Goal: Find specific page/section: Find specific page/section

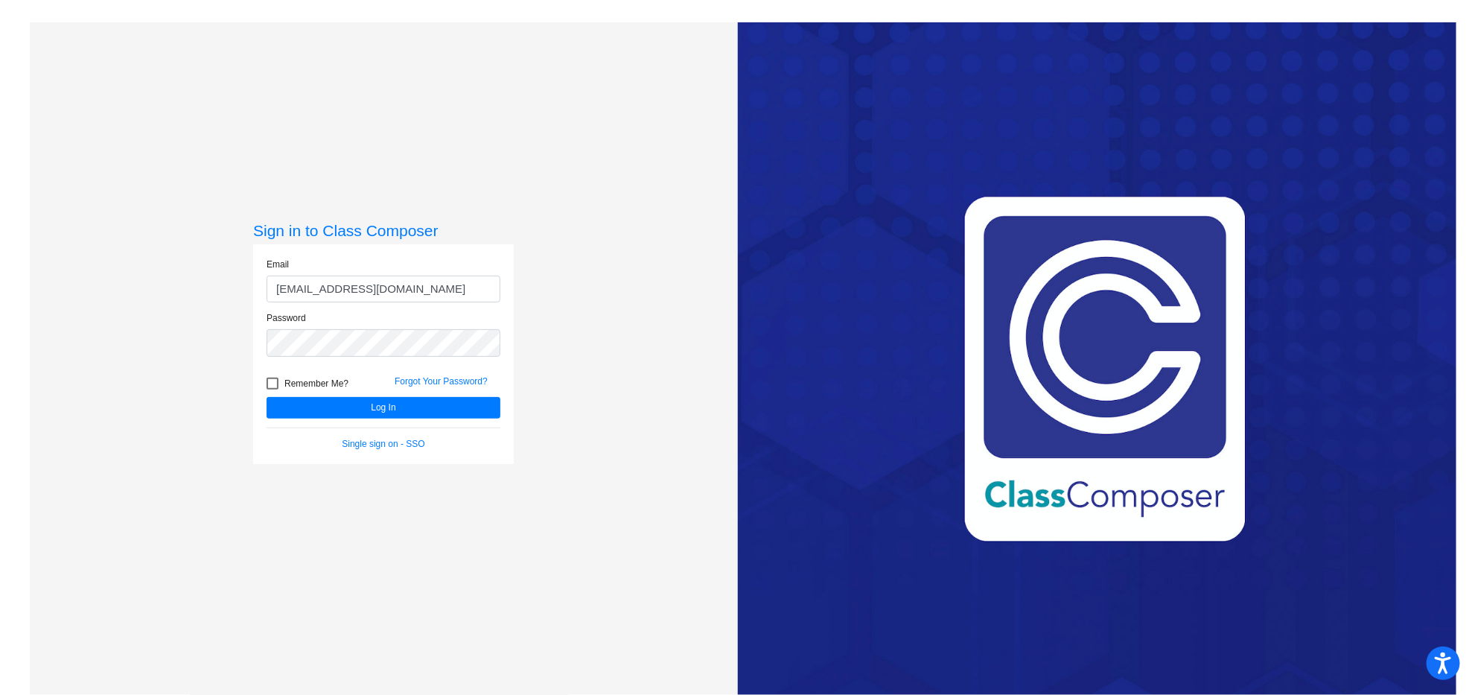
type input "[EMAIL_ADDRESS][DOMAIN_NAME]"
click at [267, 397] on button "Log In" at bounding box center [384, 408] width 234 height 22
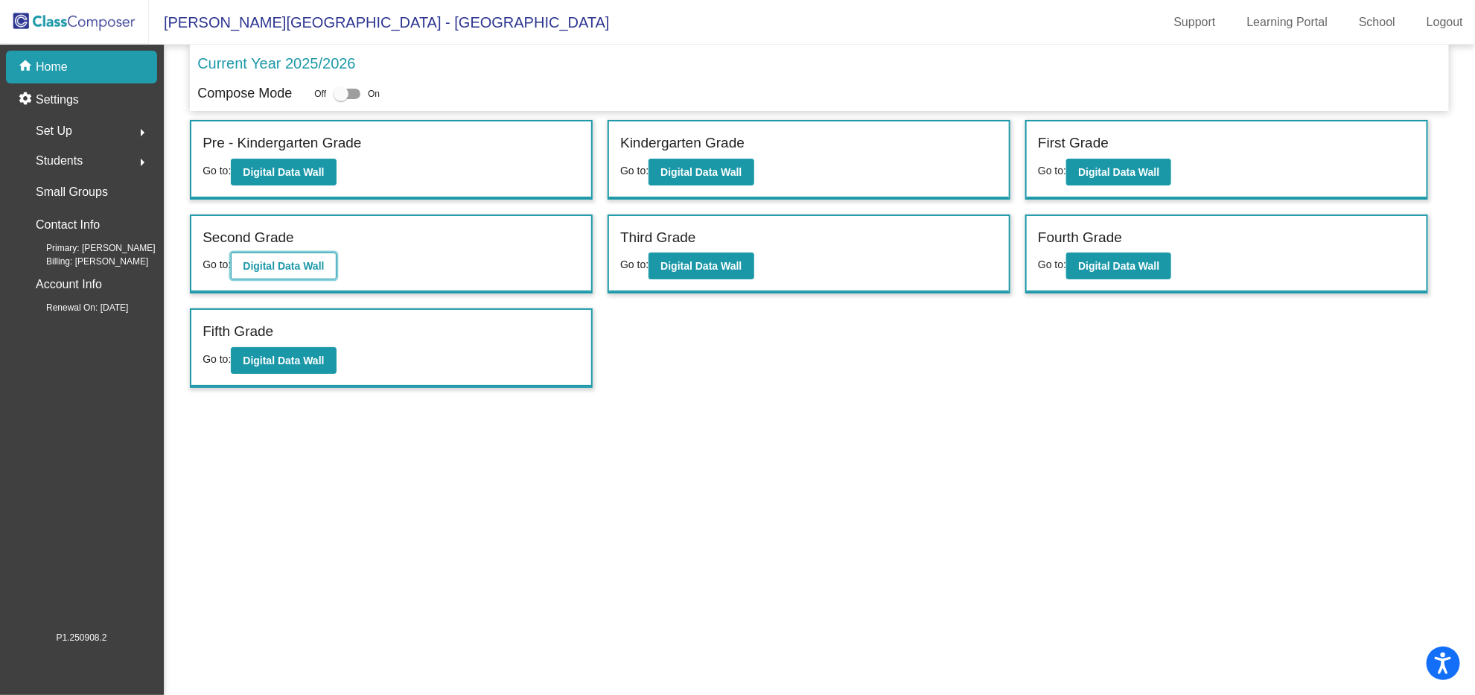
click at [330, 264] on button "Digital Data Wall" at bounding box center [283, 265] width 105 height 27
